Goal: Check status: Check status

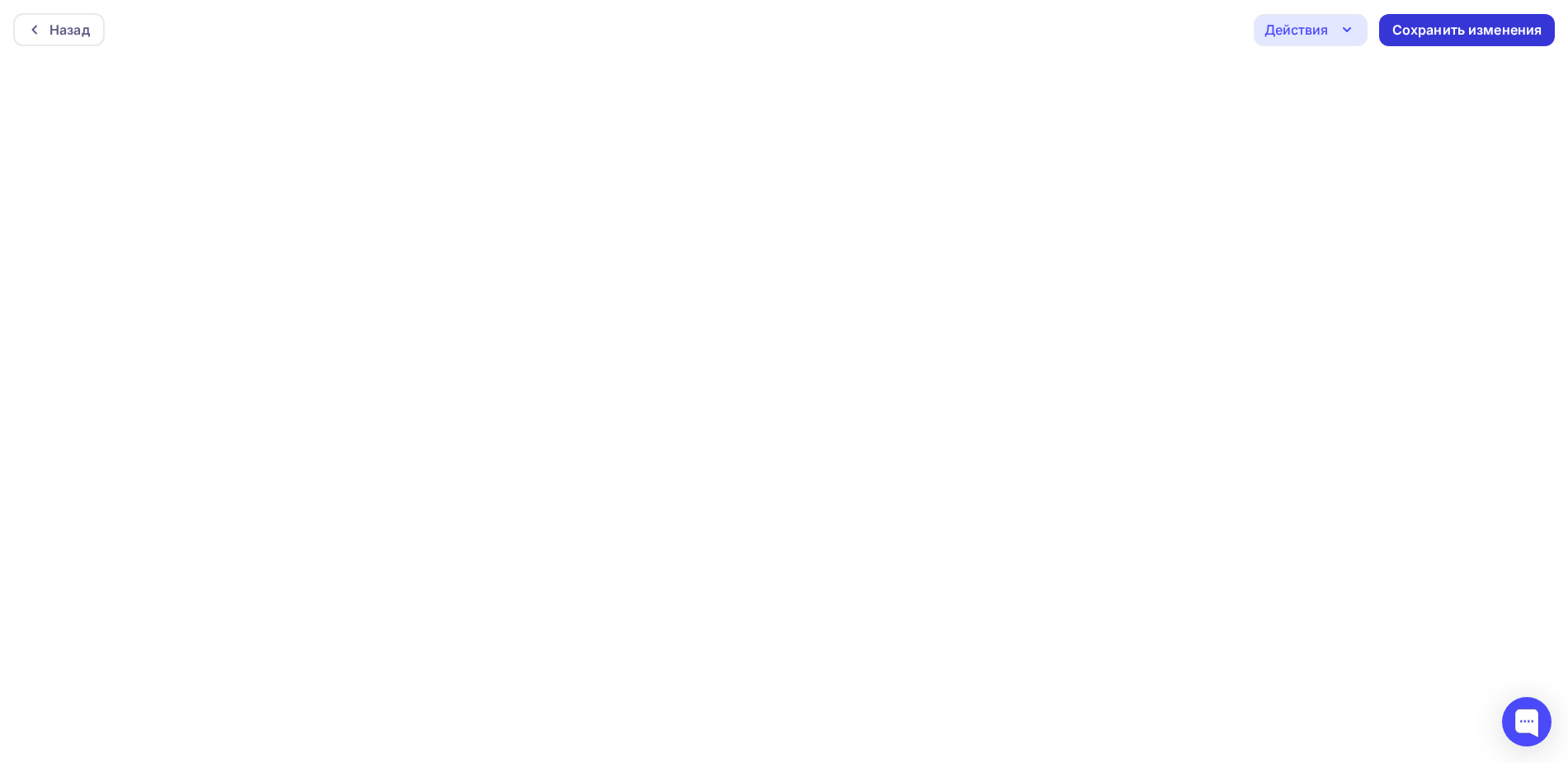
click at [1472, 34] on div "Сохранить изменения" at bounding box center [1467, 30] width 150 height 19
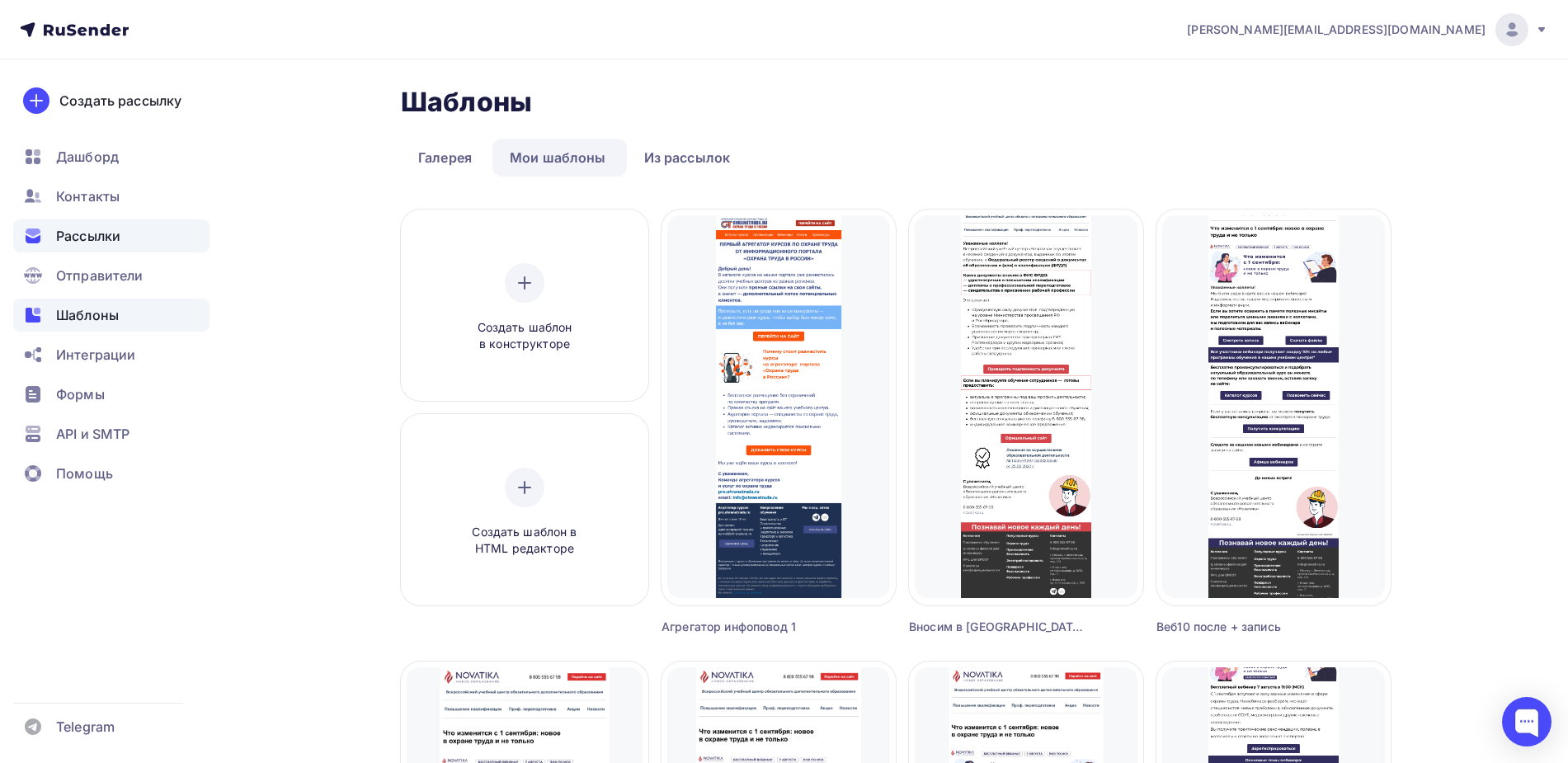
click at [83, 242] on span "Рассылки" at bounding box center [88, 236] width 65 height 20
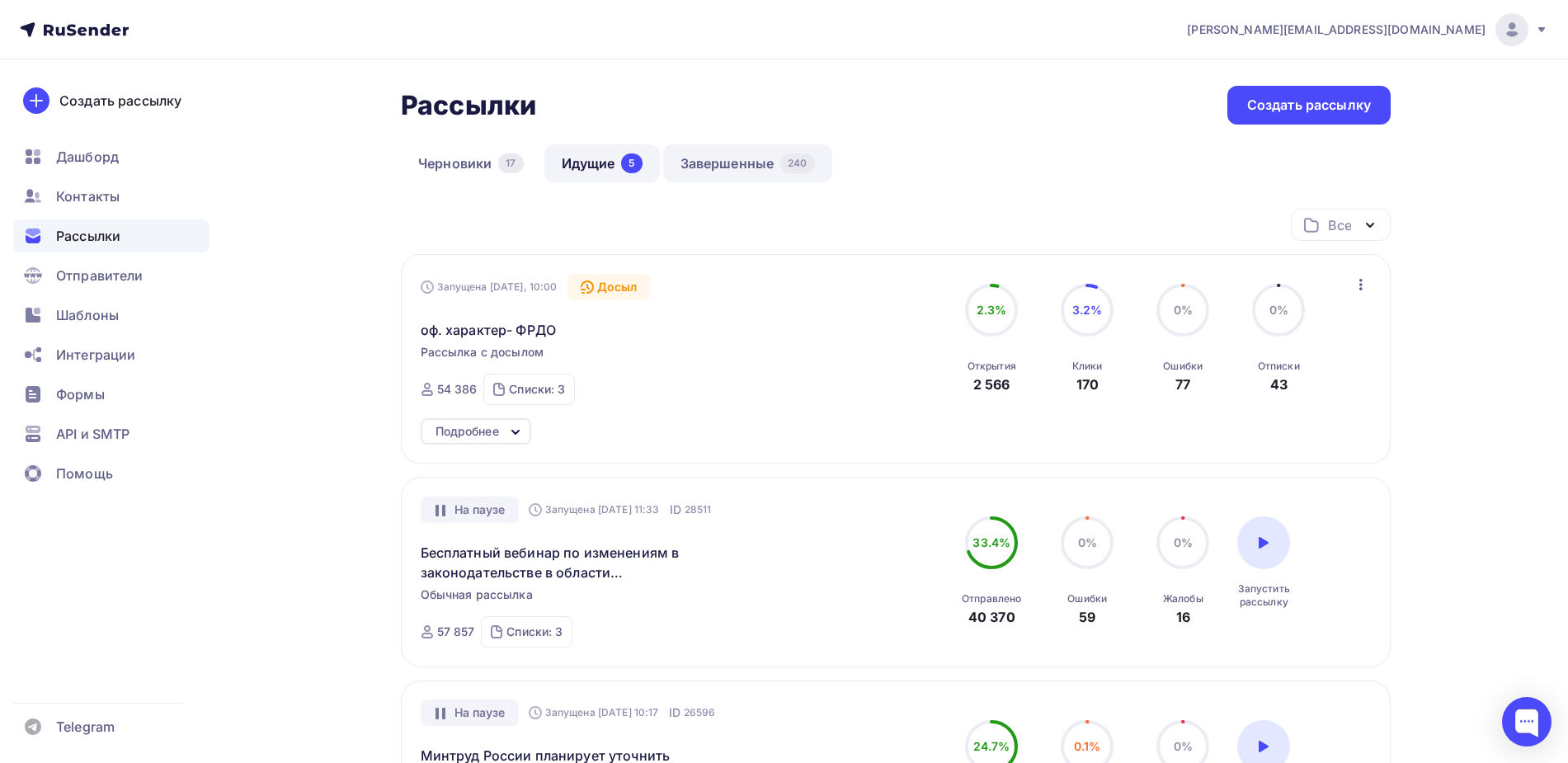
click at [742, 160] on link "Завершенные 240" at bounding box center [748, 163] width 169 height 38
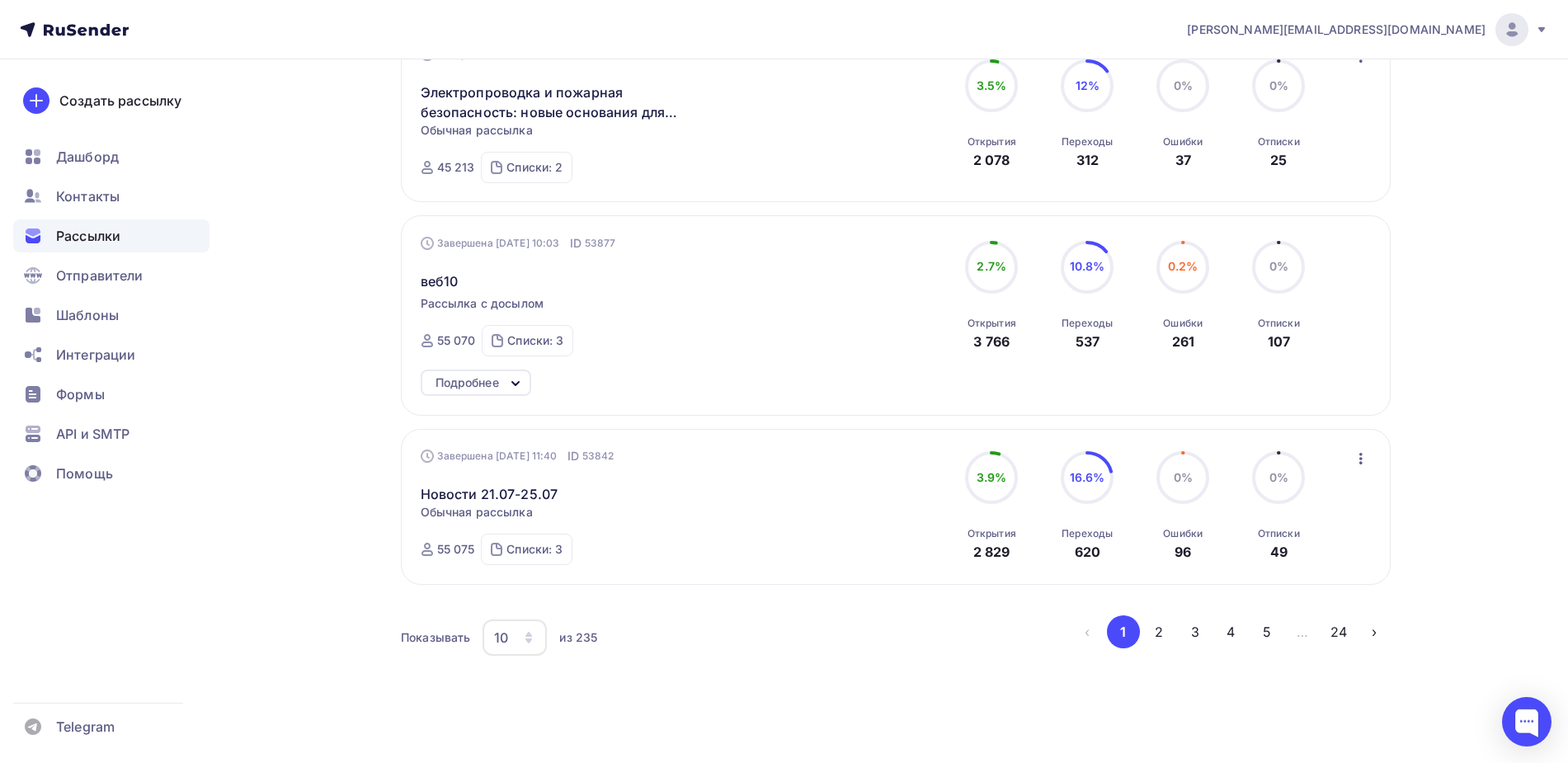
scroll to position [1487, 0]
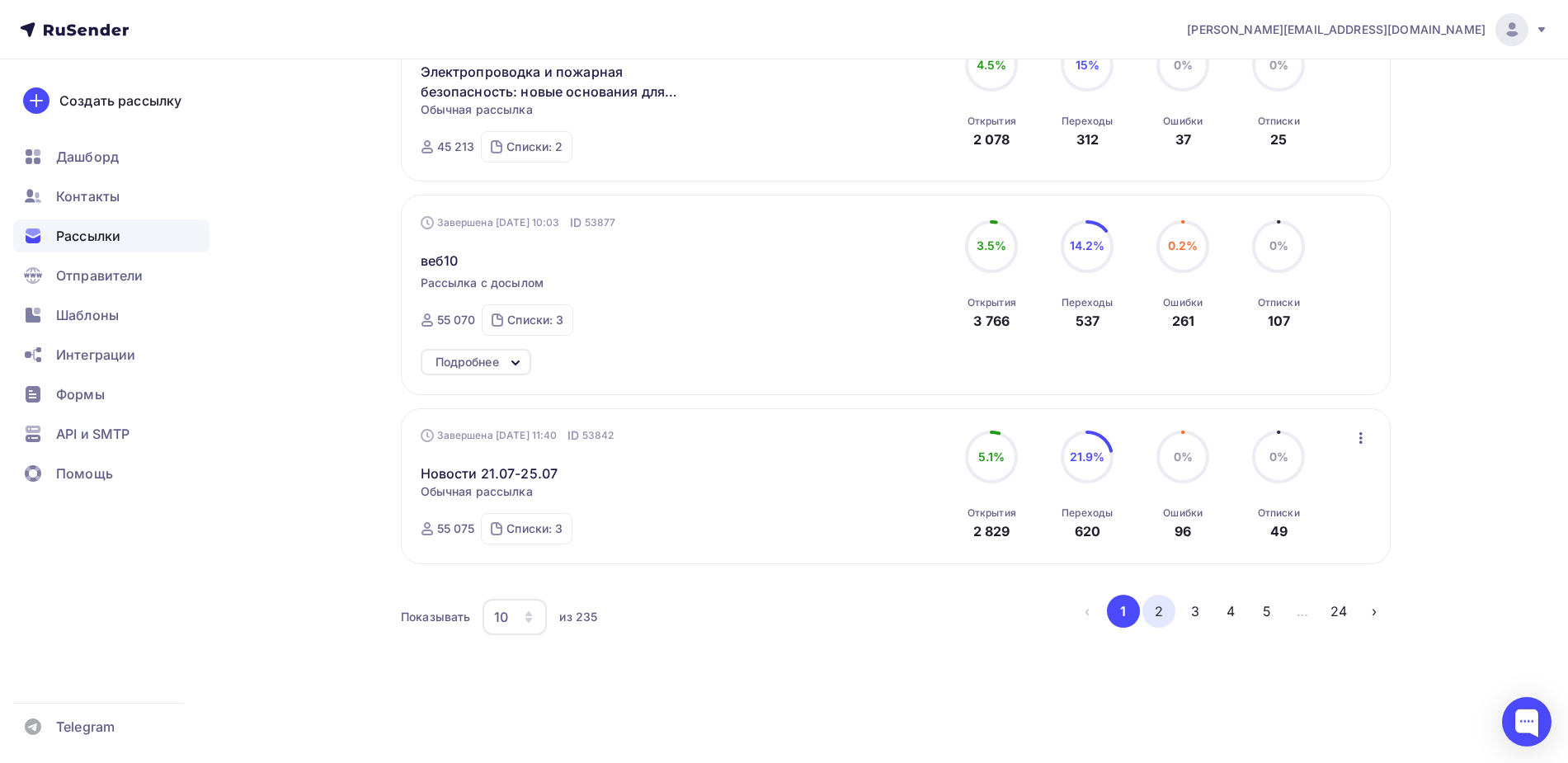
click at [1163, 615] on button "2" at bounding box center [1158, 610] width 33 height 33
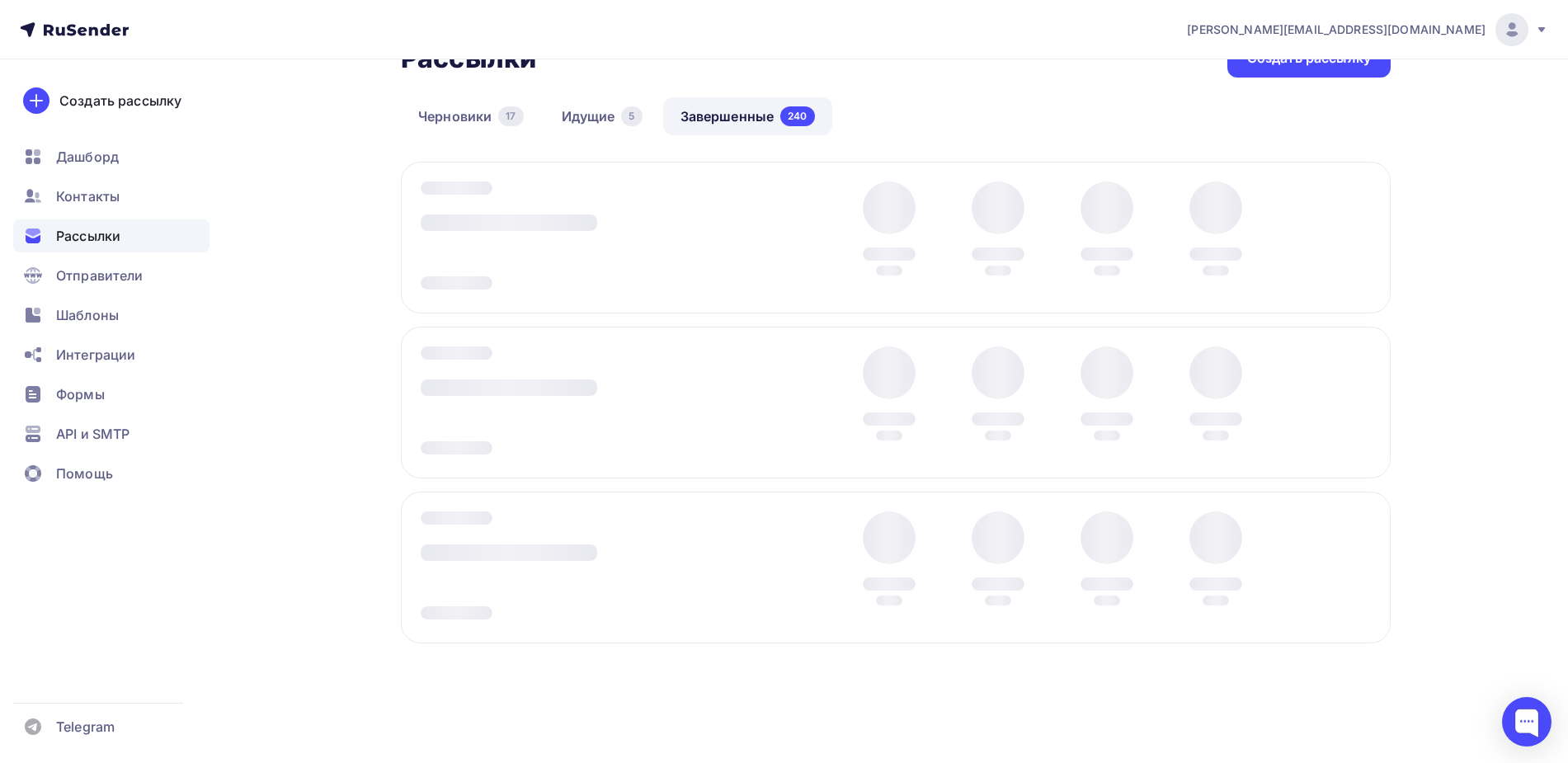
scroll to position [47, 0]
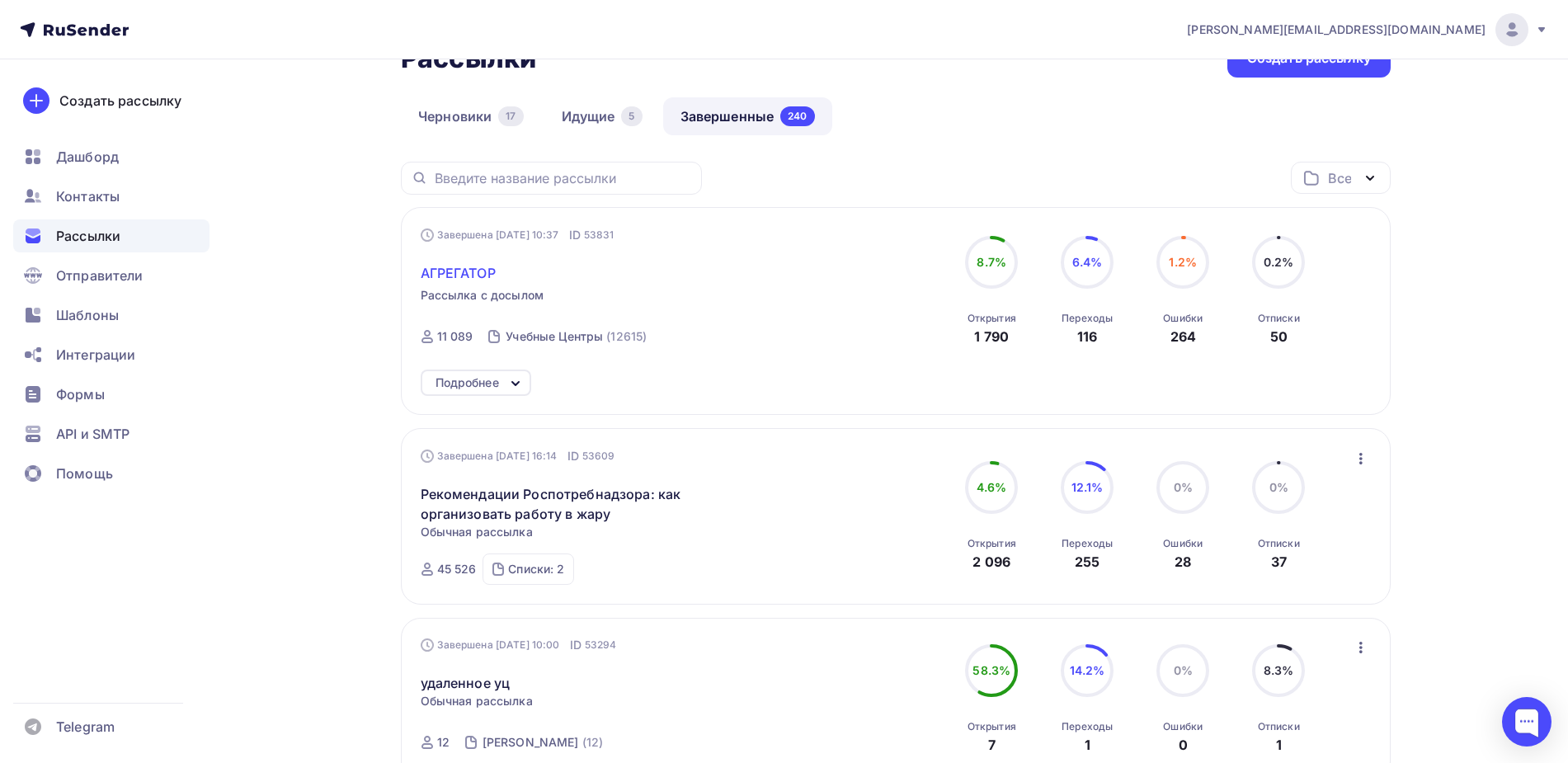
click at [451, 274] on span "АГРЕГАТОР" at bounding box center [458, 273] width 75 height 20
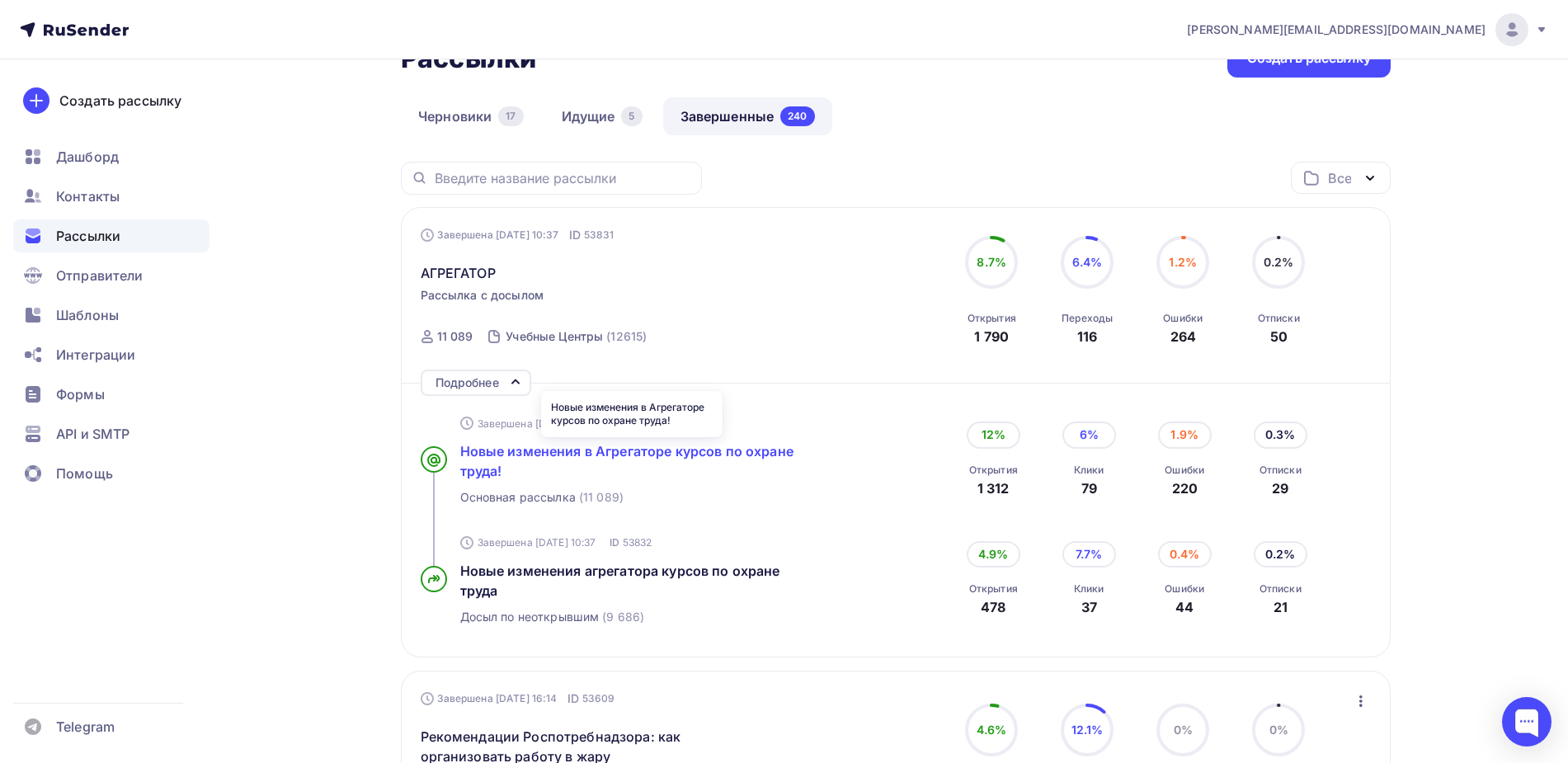
click at [652, 457] on span "Новые изменения в Агрегаторе курсов по охране труда!" at bounding box center [627, 460] width 334 height 36
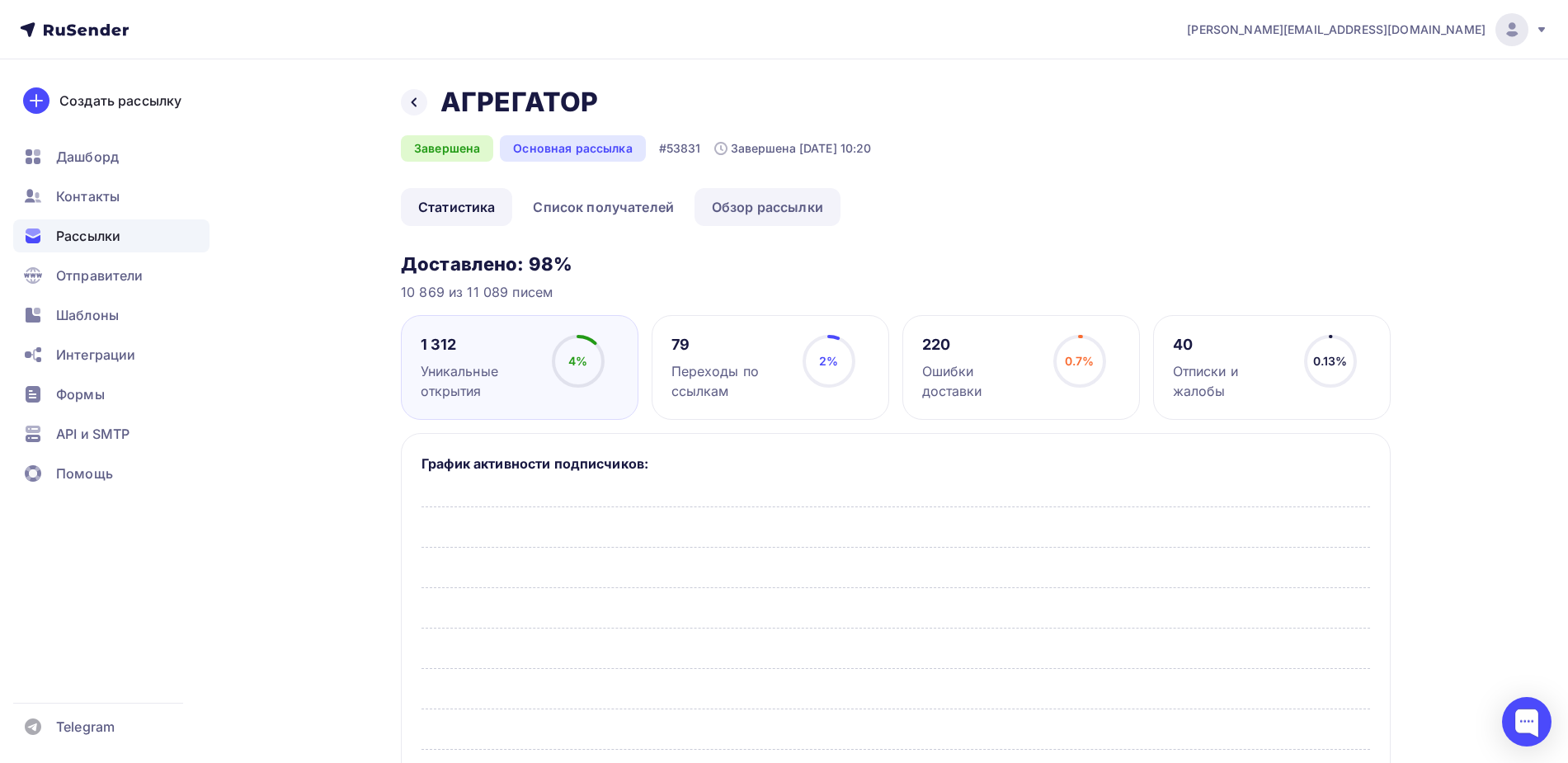
click at [791, 211] on link "Обзор рассылки" at bounding box center [768, 206] width 146 height 38
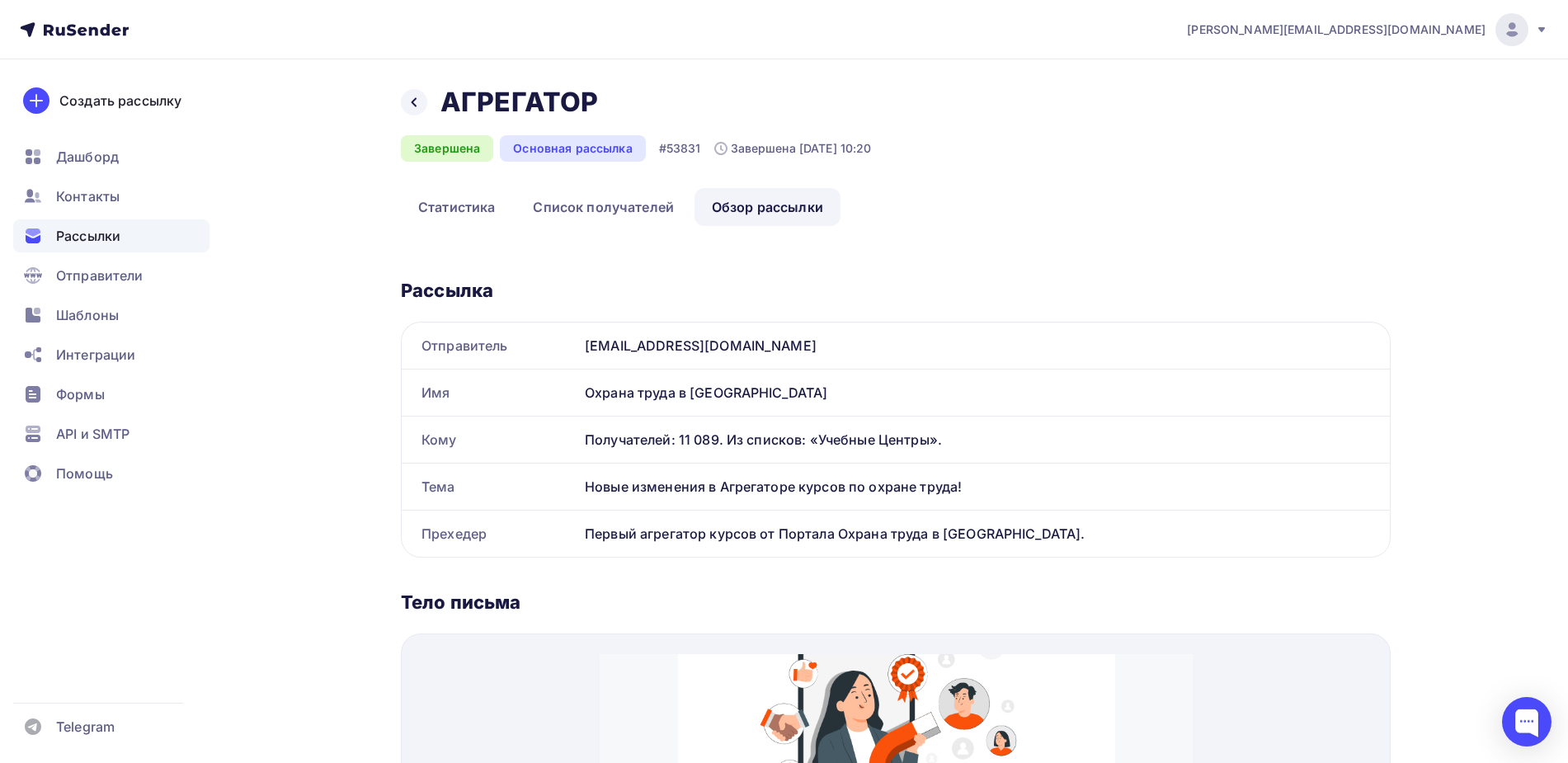
click at [142, 239] on div "Рассылки" at bounding box center [111, 236] width 196 height 33
